Goal: Information Seeking & Learning: Understand process/instructions

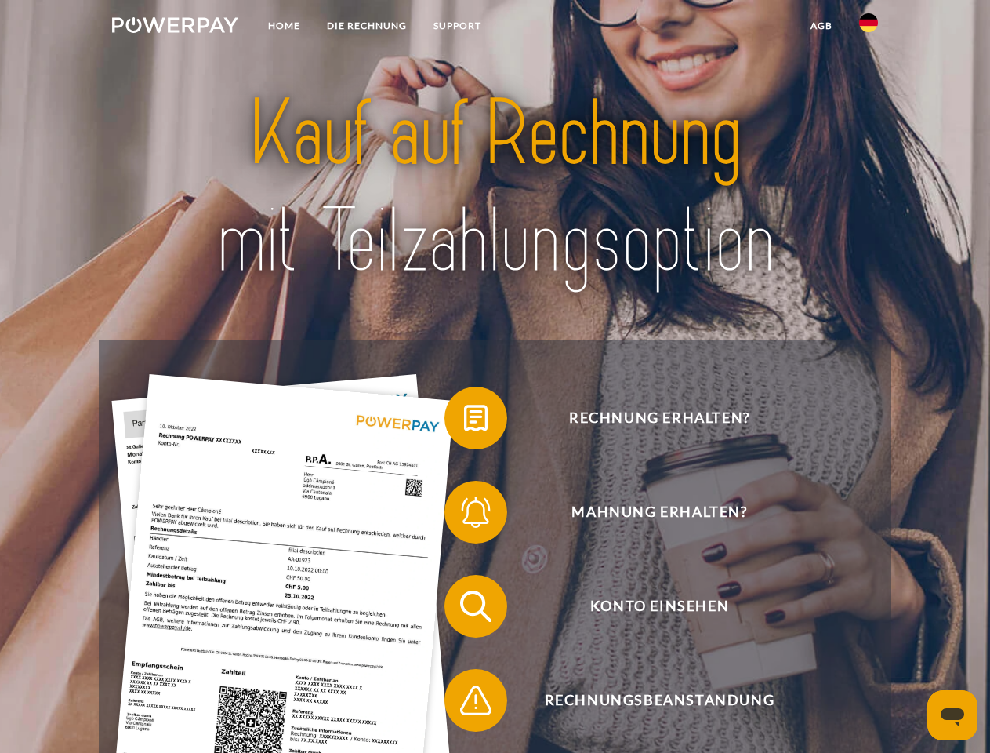
click at [175, 27] on img at bounding box center [175, 25] width 126 height 16
click at [869, 27] on img at bounding box center [868, 22] width 19 height 19
click at [821, 26] on link "agb" at bounding box center [821, 26] width 49 height 28
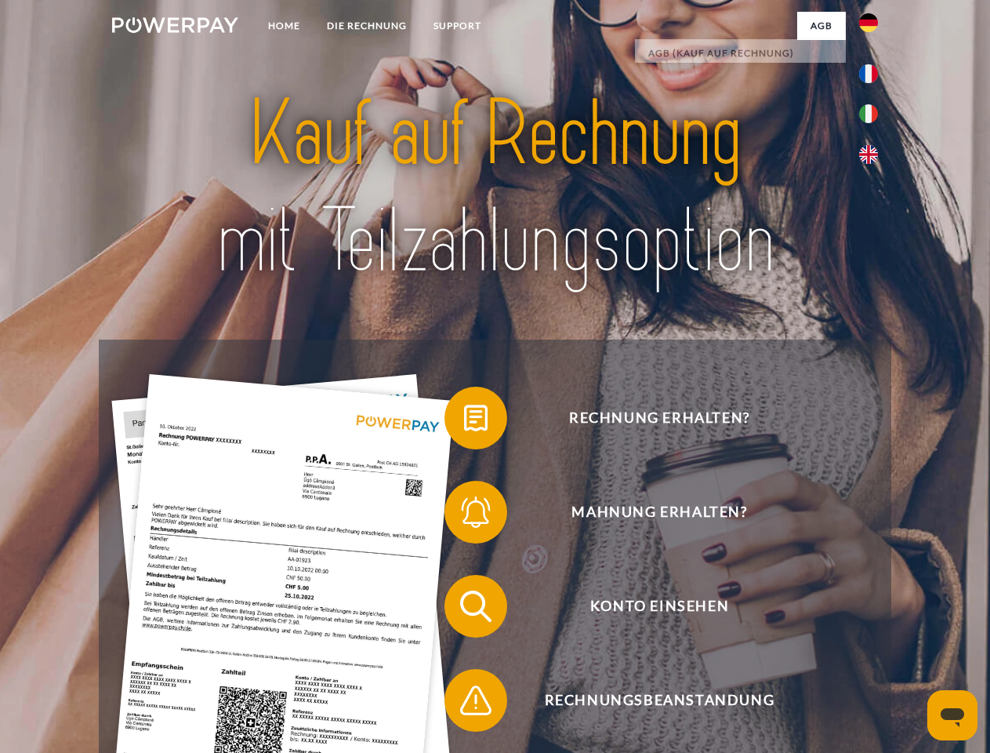
click at [464, 421] on span at bounding box center [452, 418] width 78 height 78
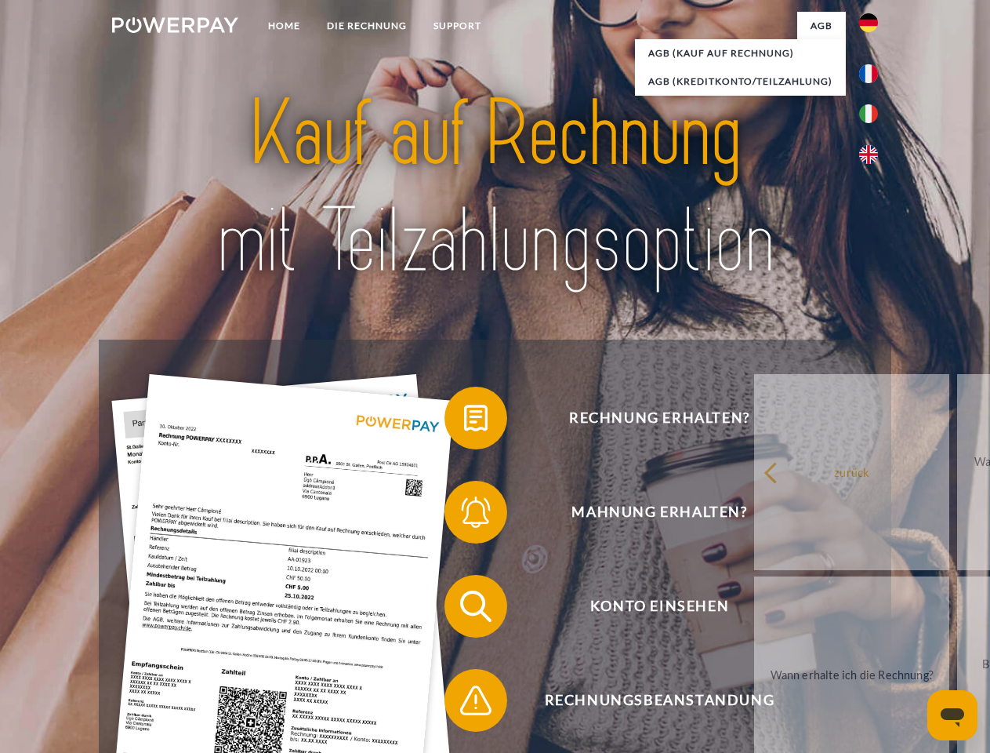
click at [464, 515] on span at bounding box center [452, 512] width 78 height 78
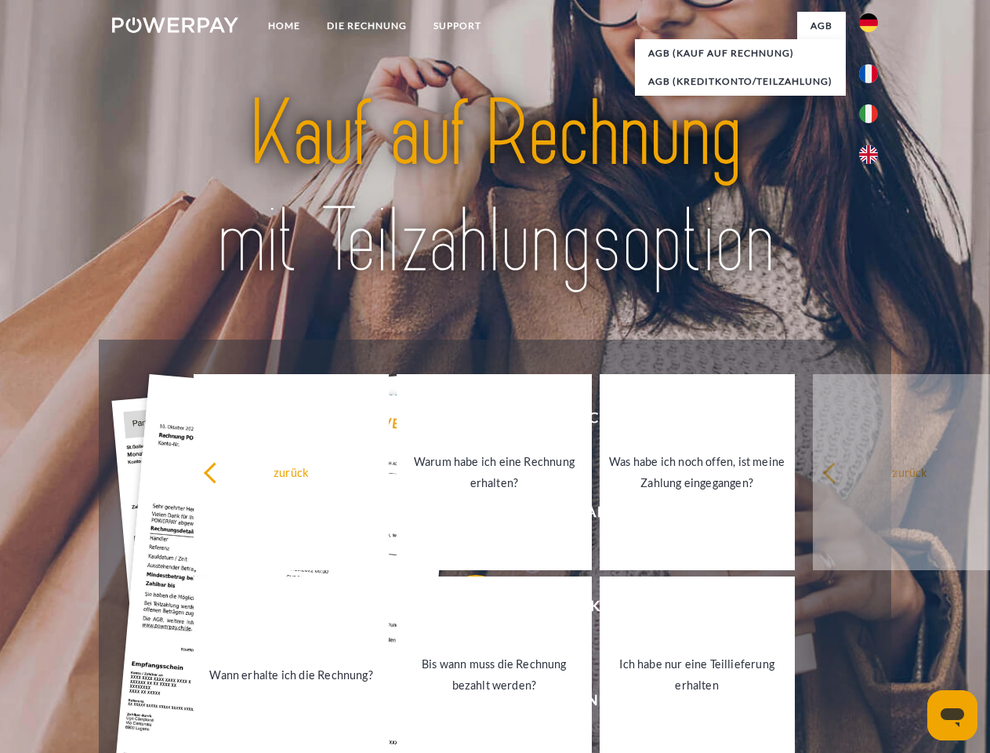
click at [464, 609] on link "Bis wann muss die Rechnung bezahlt werden?" at bounding box center [494, 674] width 195 height 196
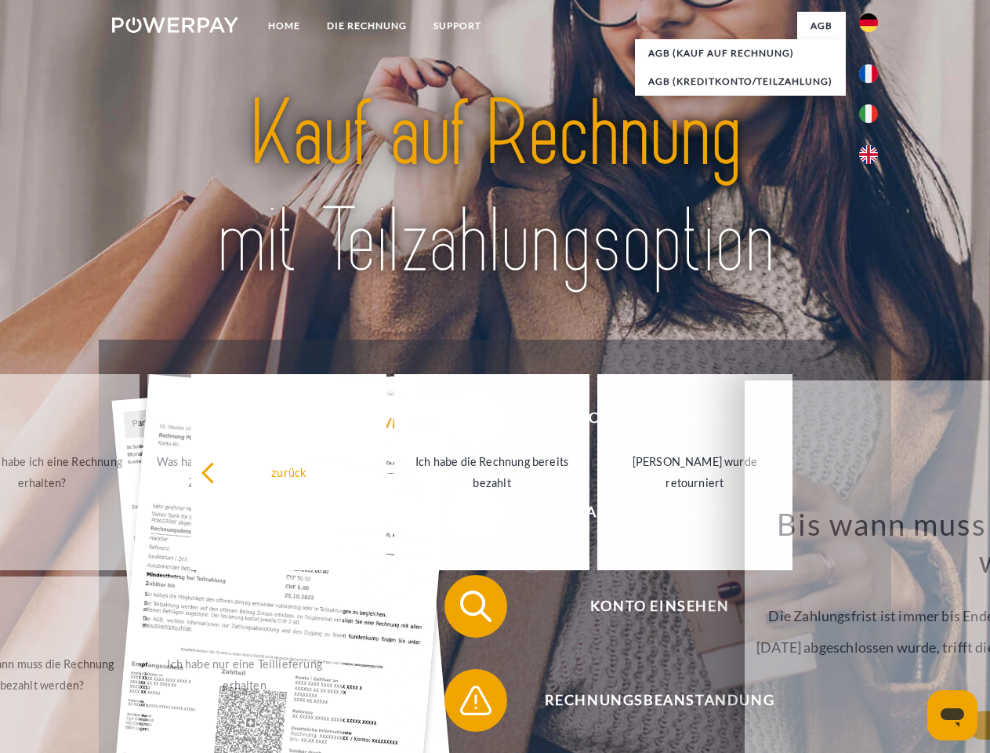
click at [464, 703] on span at bounding box center [452, 700] width 78 height 78
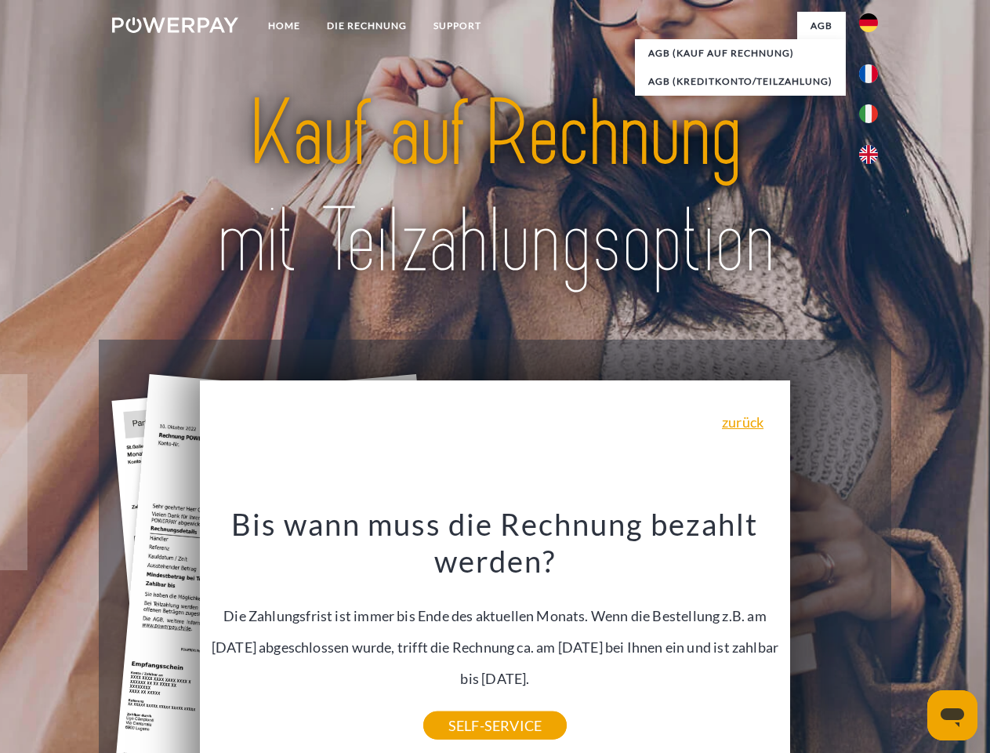
click at [952, 715] on icon "Messaging-Fenster öffnen" at bounding box center [953, 717] width 24 height 19
